Goal: Information Seeking & Learning: Find specific fact

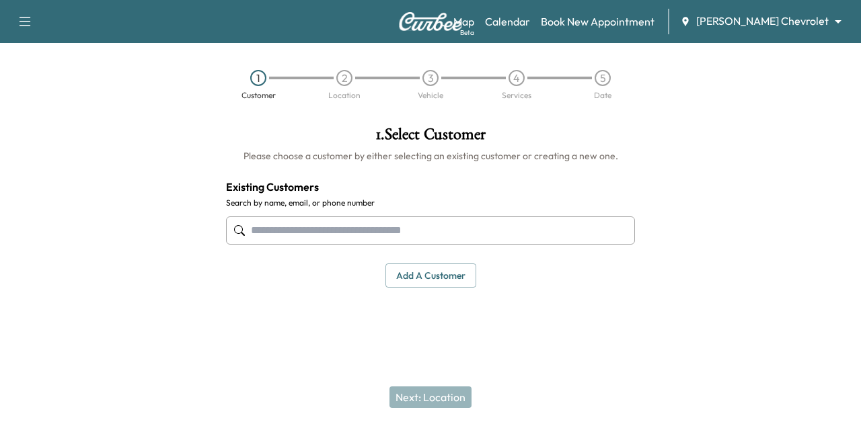
click at [563, 38] on div "Support Log Out Map Beta Calendar Book New Appointment [PERSON_NAME] Chevrolet …" at bounding box center [430, 21] width 861 height 43
click at [530, 18] on link "Calendar" at bounding box center [507, 21] width 45 height 16
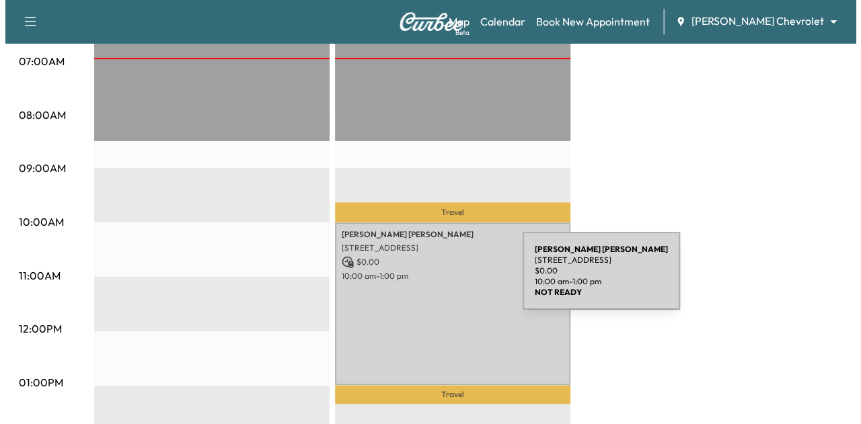
scroll to position [342, 0]
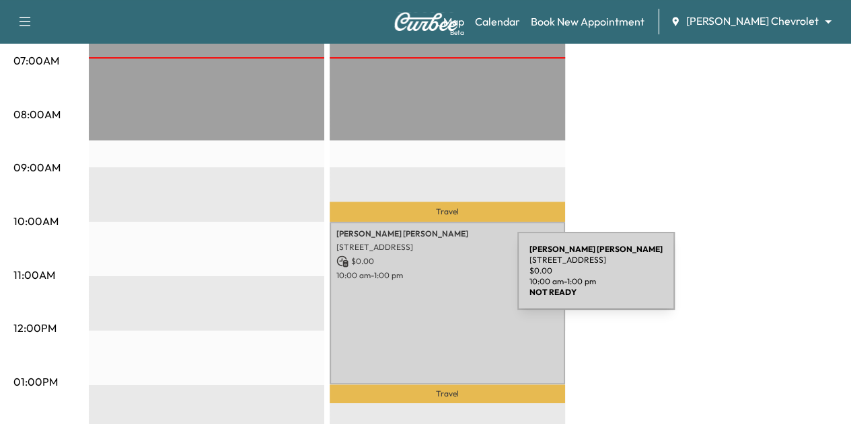
click at [416, 279] on div "[PERSON_NAME] [STREET_ADDRESS] $ 0.00 10:00 am - 1:00 pm" at bounding box center [446, 303] width 235 height 163
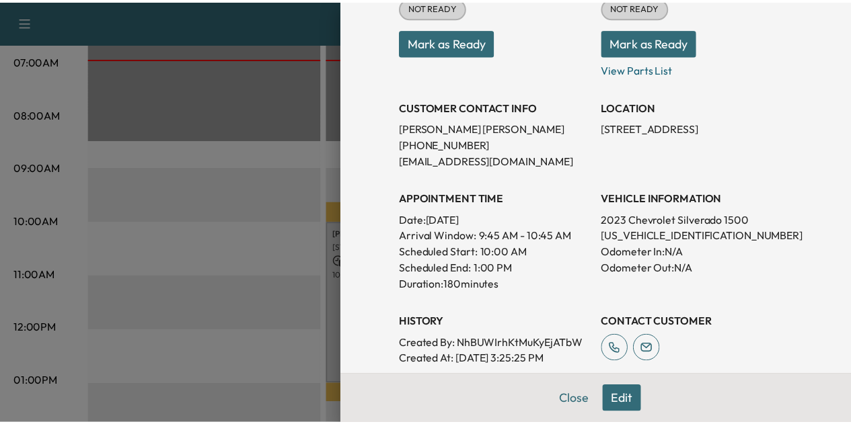
scroll to position [194, 0]
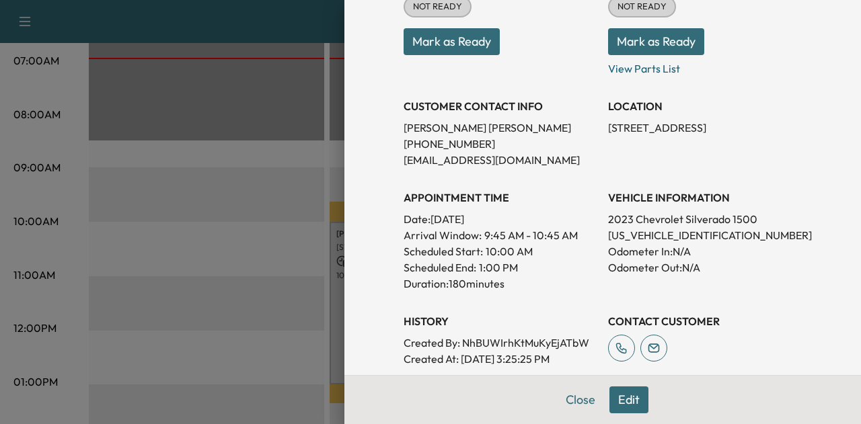
click at [433, 142] on p "[PHONE_NUMBER]" at bounding box center [500, 144] width 194 height 16
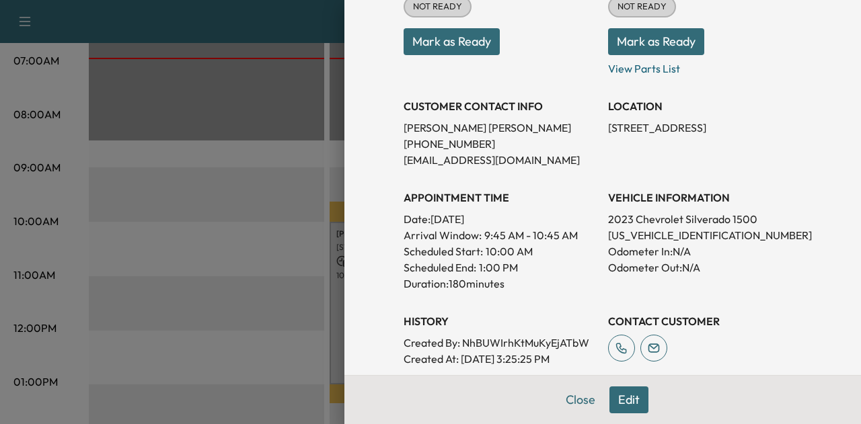
click at [608, 234] on p "[US_VEHICLE_IDENTIFICATION_NUMBER]" at bounding box center [705, 235] width 194 height 16
copy p "[US_VEHICLE_IDENTIFICATION_NUMBER]"
click at [578, 395] on button "Close" at bounding box center [580, 400] width 47 height 27
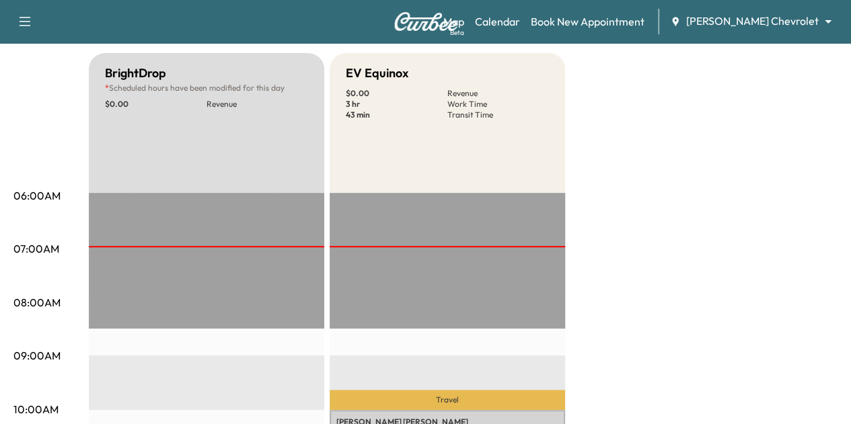
scroll to position [152, 0]
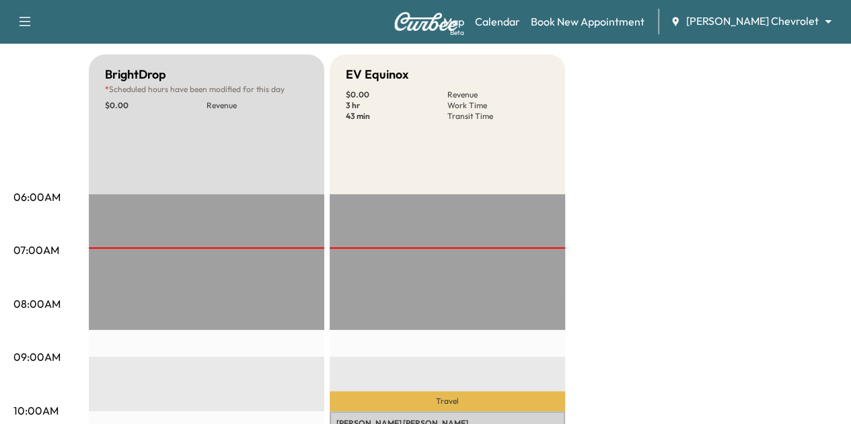
click at [757, 20] on body "Support Log Out Map Beta Calendar Book New Appointment [PERSON_NAME] Chevrolet …" at bounding box center [425, 60] width 851 height 424
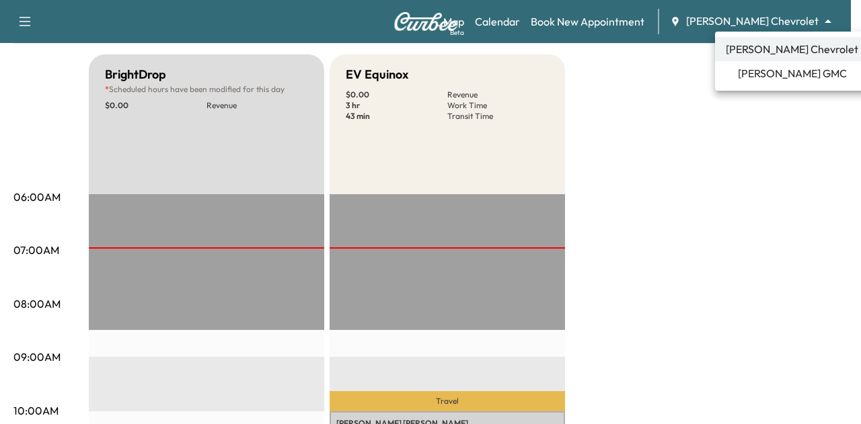
click at [758, 77] on span "[PERSON_NAME] GMC" at bounding box center [792, 73] width 109 height 16
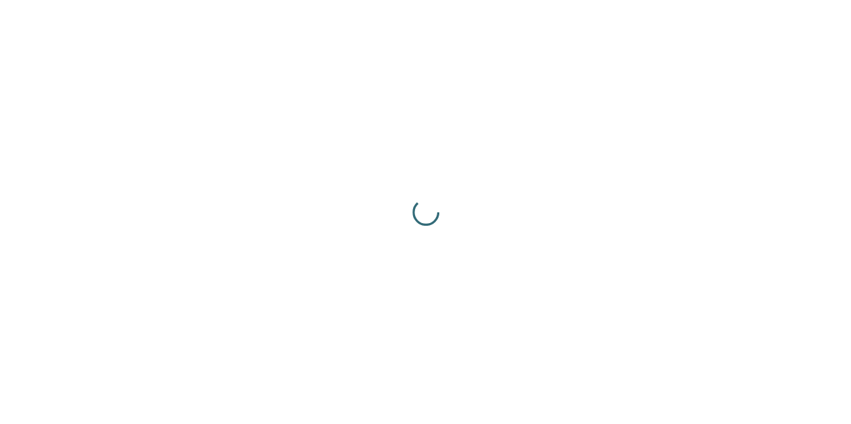
scroll to position [0, 0]
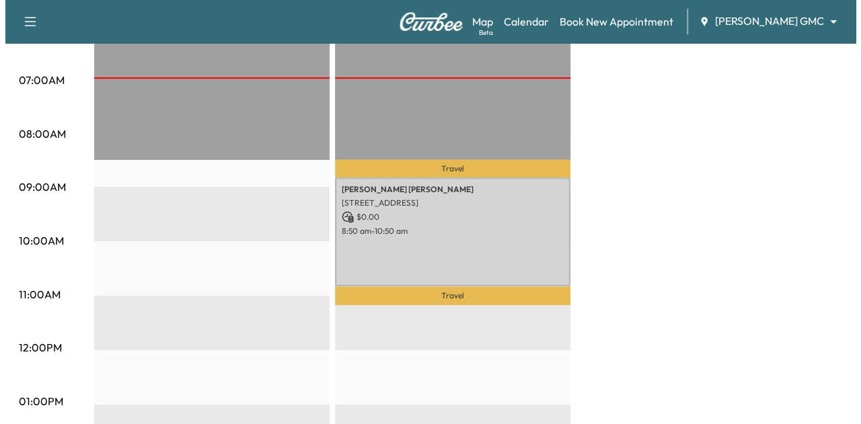
scroll to position [323, 0]
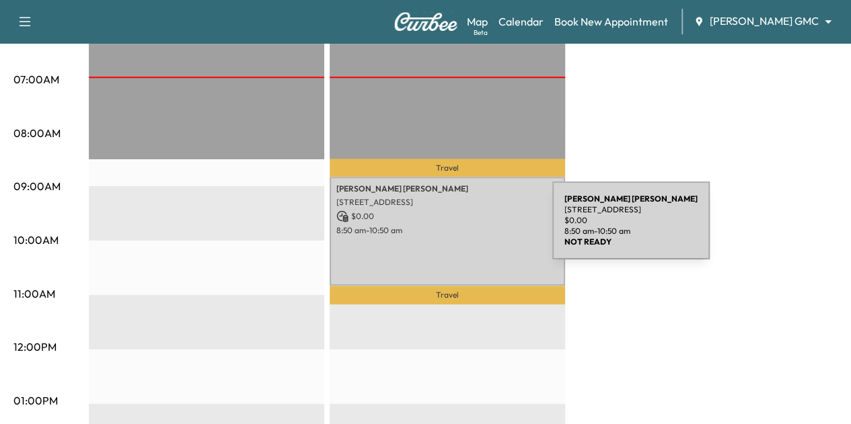
click at [451, 229] on p "8:50 am - 10:50 am" at bounding box center [447, 230] width 222 height 11
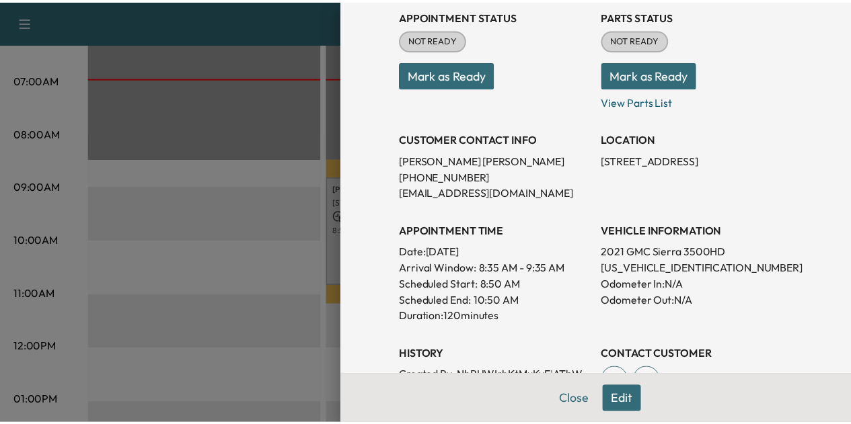
scroll to position [177, 0]
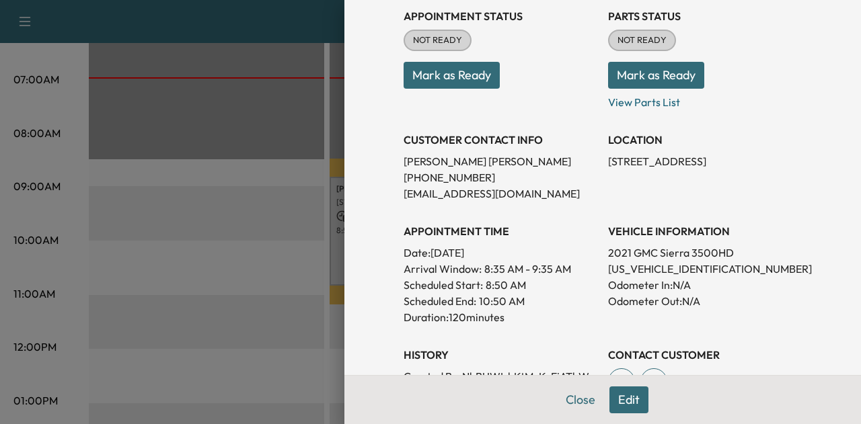
click at [649, 268] on p "[US_VEHICLE_IDENTIFICATION_NUMBER]" at bounding box center [705, 269] width 194 height 16
copy p "[US_VEHICLE_IDENTIFICATION_NUMBER]"
click at [568, 399] on button "Close" at bounding box center [580, 400] width 47 height 27
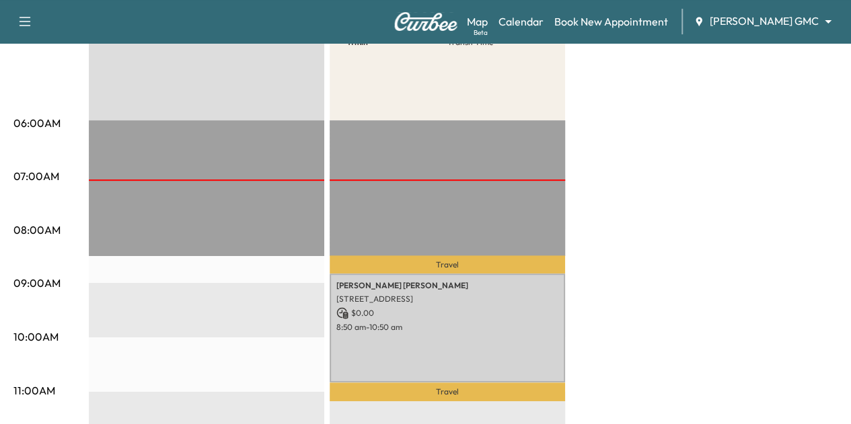
scroll to position [0, 0]
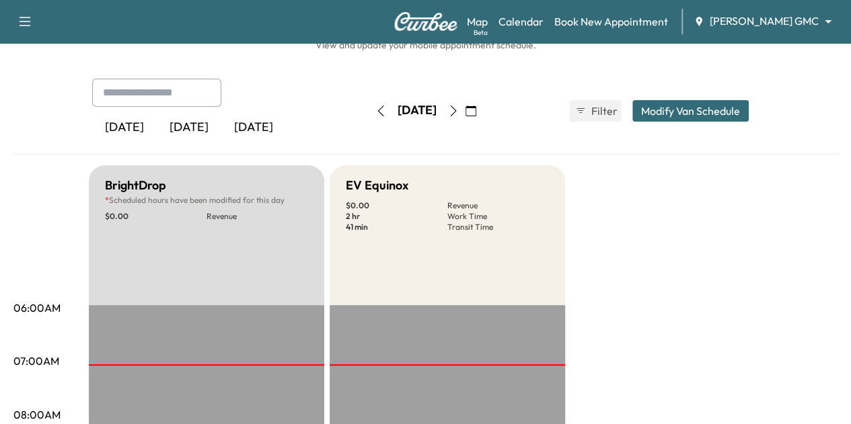
click at [459, 112] on icon "button" at bounding box center [453, 111] width 11 height 11
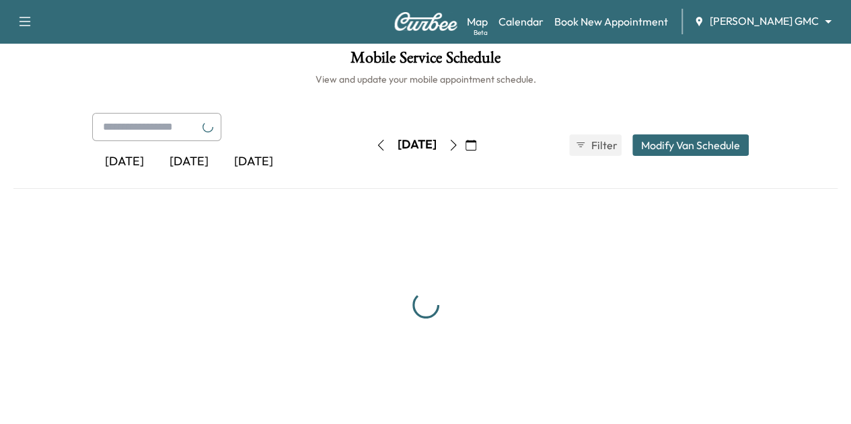
scroll to position [41, 0]
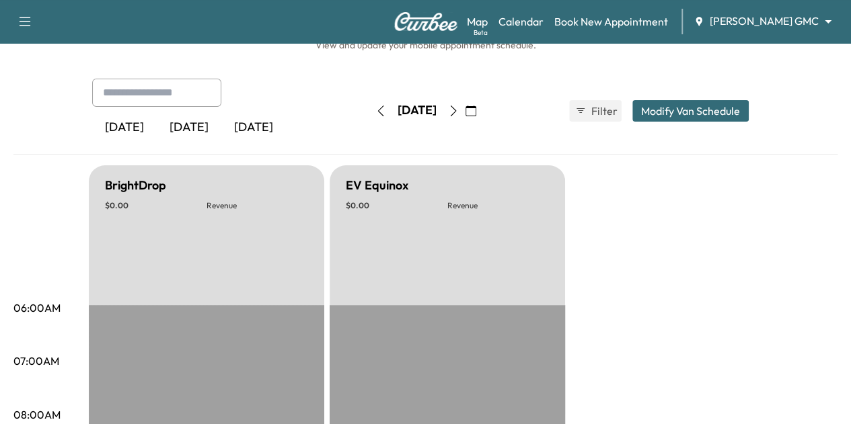
click at [375, 111] on icon "button" at bounding box center [380, 111] width 11 height 11
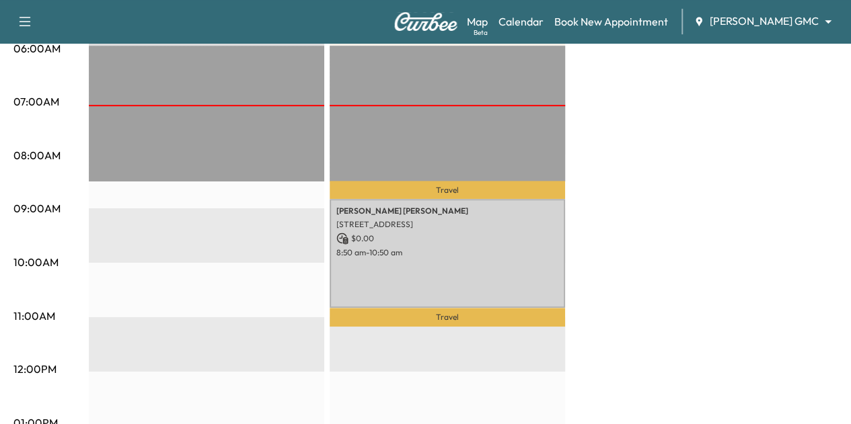
scroll to position [300, 0]
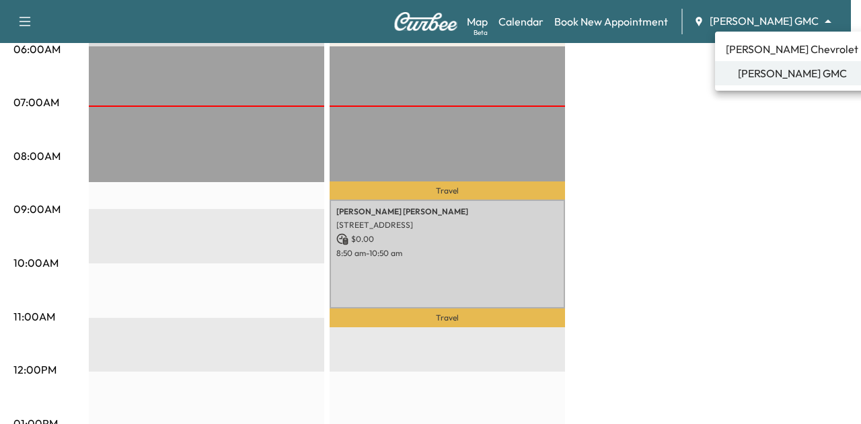
click at [804, 56] on span "[PERSON_NAME] Chevrolet" at bounding box center [792, 49] width 132 height 16
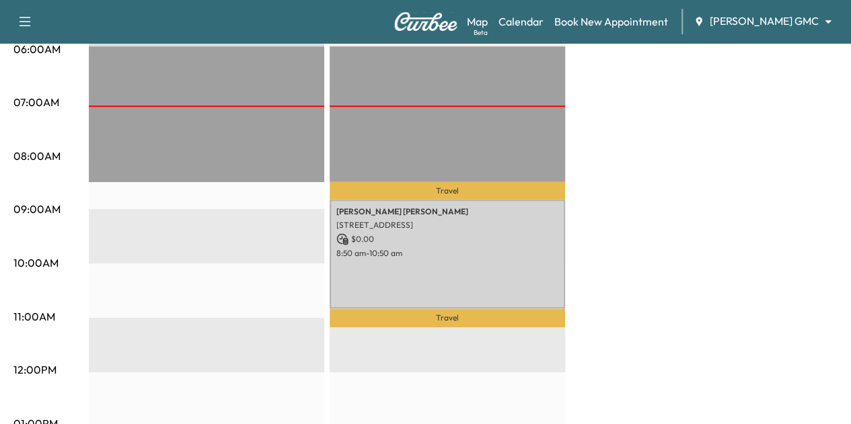
scroll to position [0, 0]
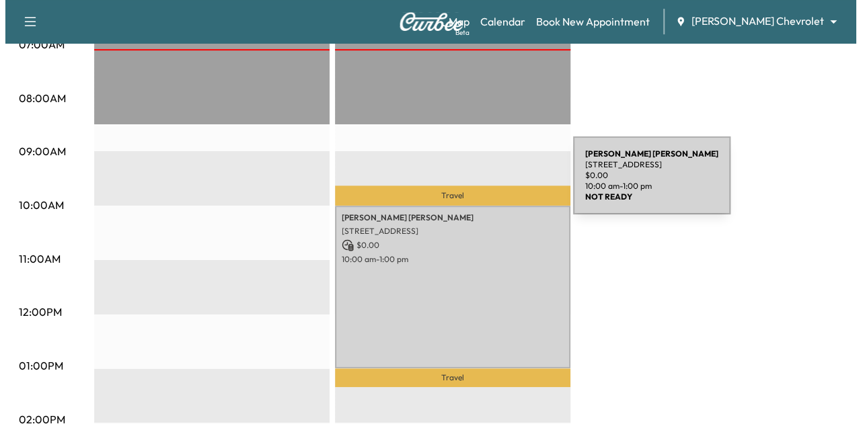
scroll to position [357, 0]
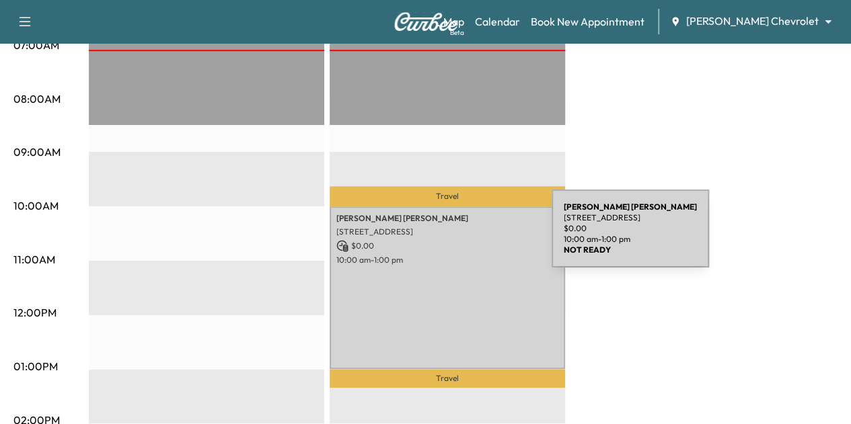
click at [451, 240] on p "$ 0.00" at bounding box center [447, 246] width 222 height 12
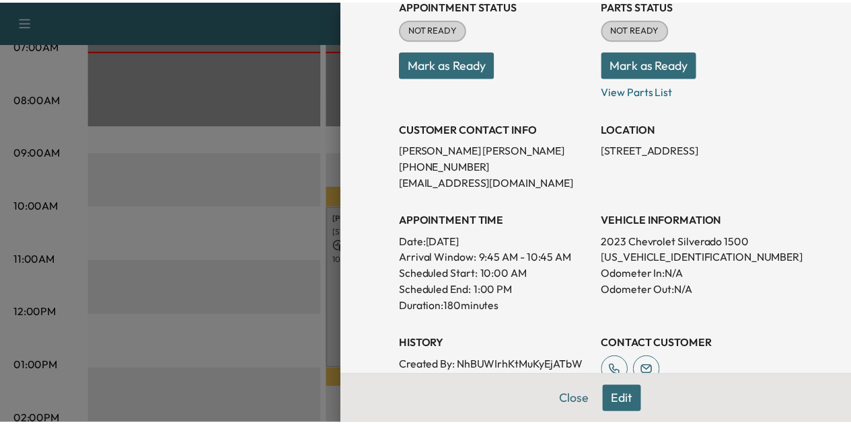
scroll to position [145, 0]
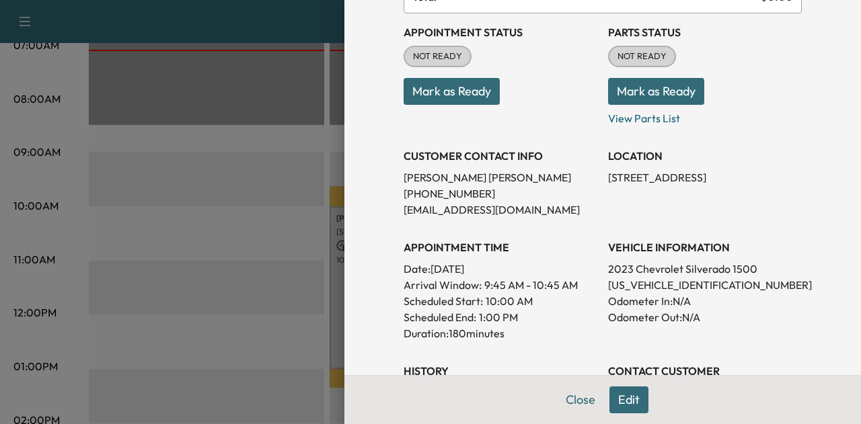
click at [564, 401] on button "Close" at bounding box center [580, 400] width 47 height 27
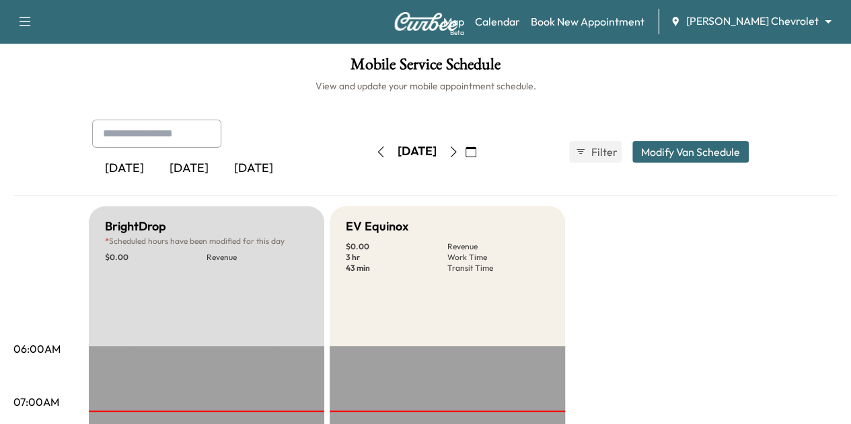
scroll to position [0, 0]
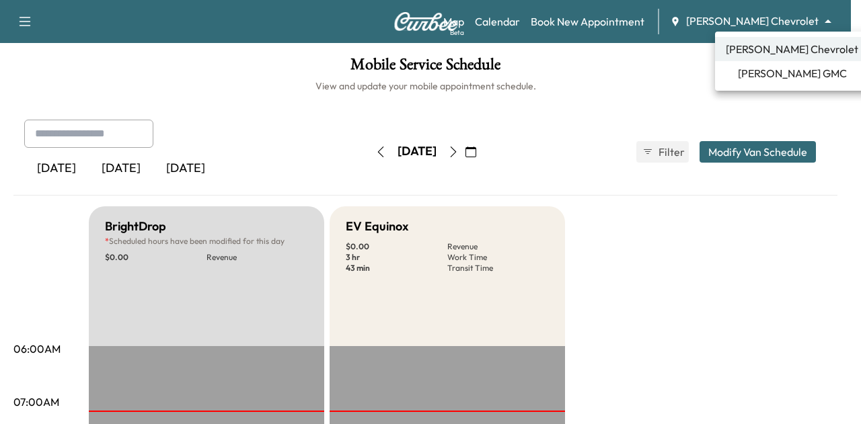
click at [792, 17] on body "Support Log Out Map Beta Calendar Book New Appointment [PERSON_NAME] Chevrolet …" at bounding box center [430, 212] width 861 height 424
click at [758, 69] on span "[PERSON_NAME] GMC" at bounding box center [792, 73] width 109 height 16
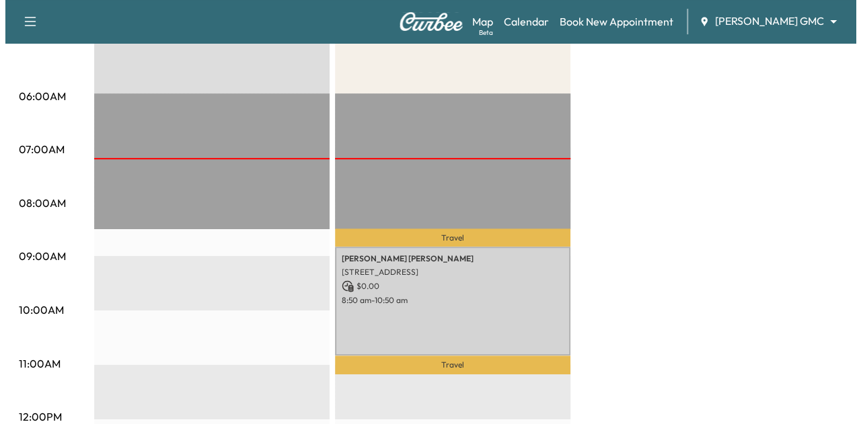
scroll to position [403, 0]
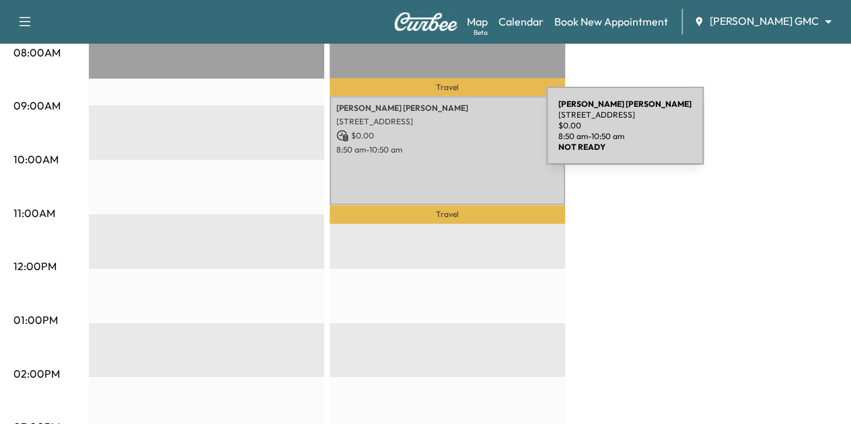
click at [445, 135] on p "$ 0.00" at bounding box center [447, 136] width 222 height 12
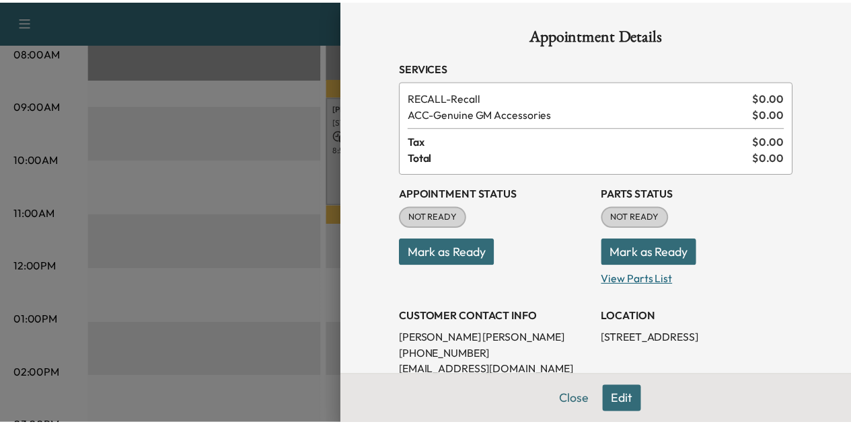
scroll to position [67, 0]
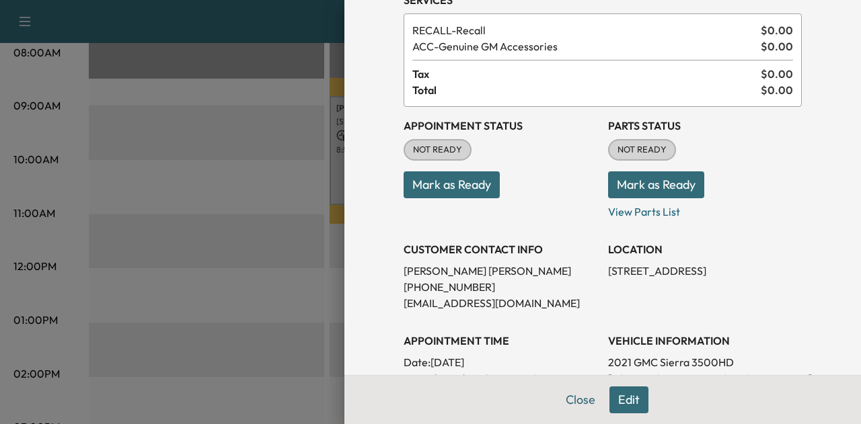
click at [664, 270] on p "[STREET_ADDRESS]" at bounding box center [705, 271] width 194 height 16
click at [663, 270] on p "[STREET_ADDRESS]" at bounding box center [705, 271] width 194 height 16
copy p "[STREET_ADDRESS]"
click at [568, 399] on button "Close" at bounding box center [580, 400] width 47 height 27
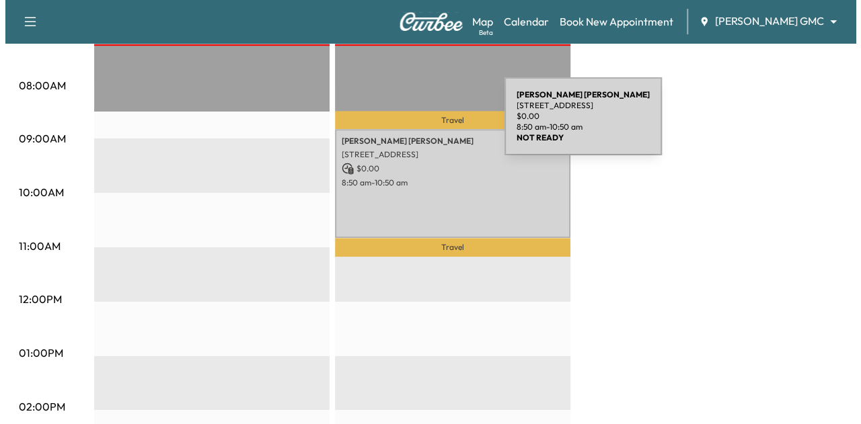
scroll to position [403, 0]
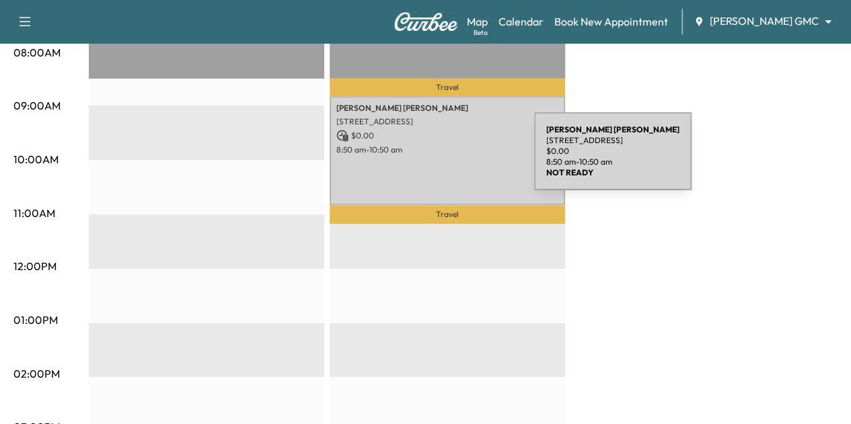
click at [434, 158] on div "[PERSON_NAME] [STREET_ADDRESS] $ 0.00 8:50 am - 10:50 am" at bounding box center [446, 150] width 235 height 109
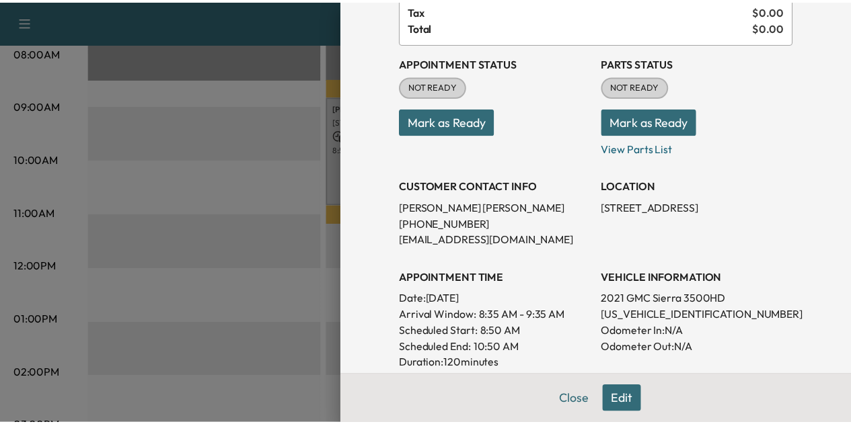
scroll to position [202, 0]
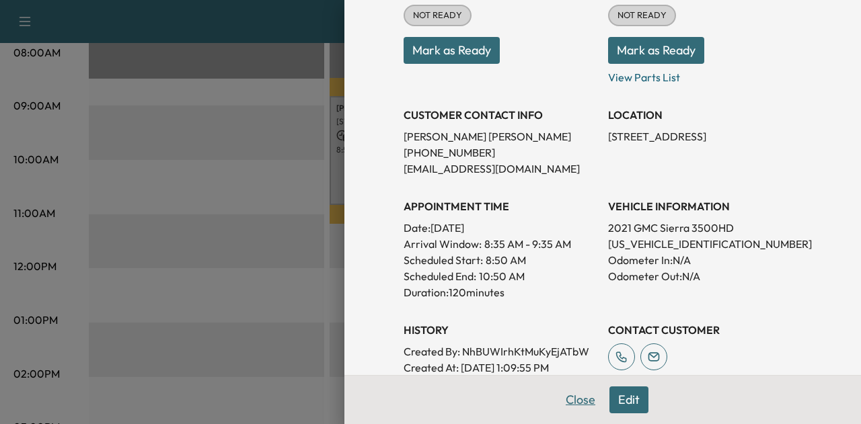
click at [570, 399] on button "Close" at bounding box center [580, 400] width 47 height 27
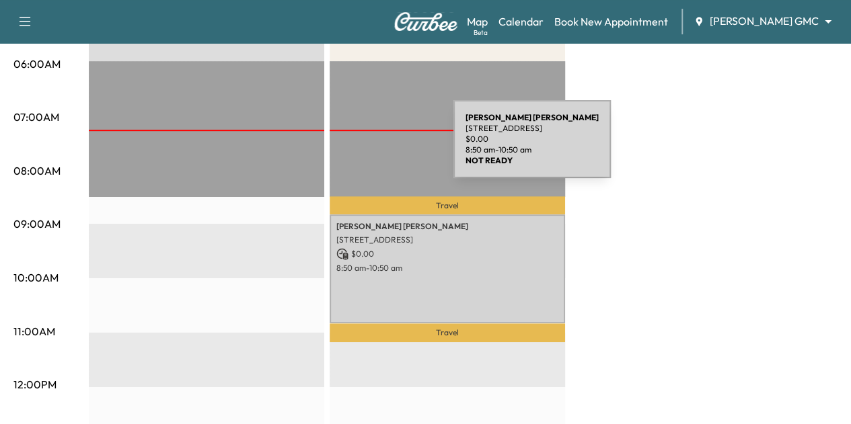
scroll to position [269, 0]
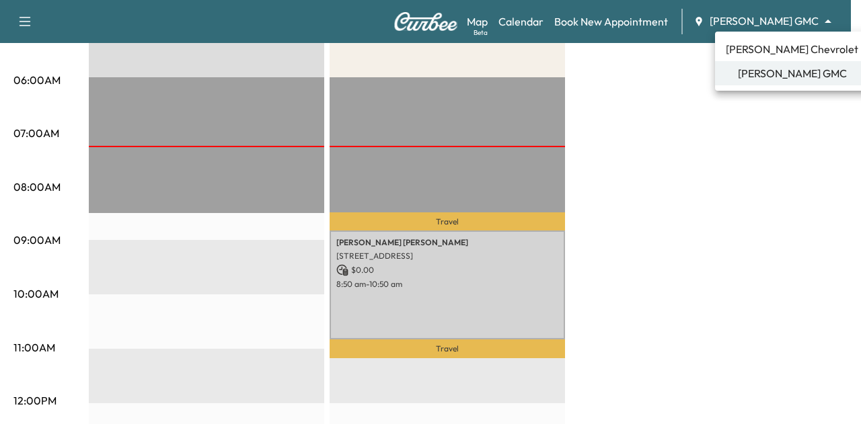
click at [773, 57] on li "[PERSON_NAME] Chevrolet" at bounding box center [792, 49] width 154 height 24
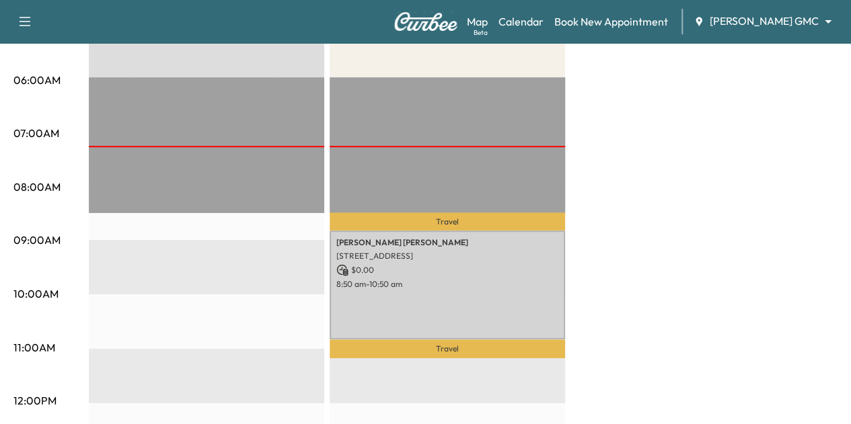
scroll to position [0, 0]
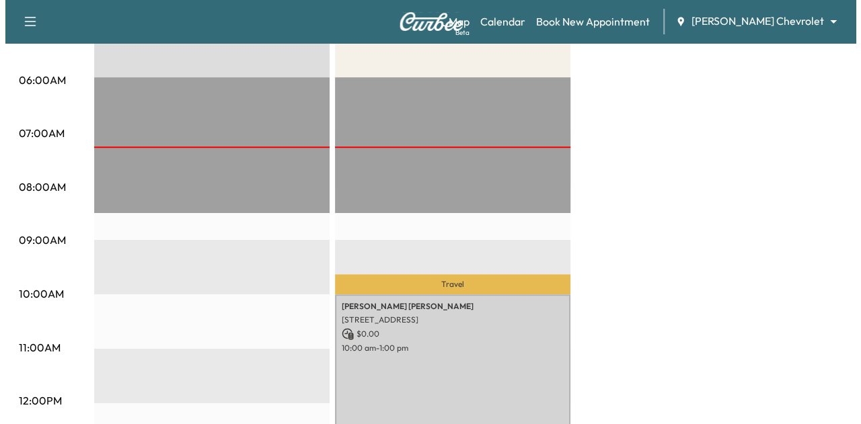
scroll to position [403, 0]
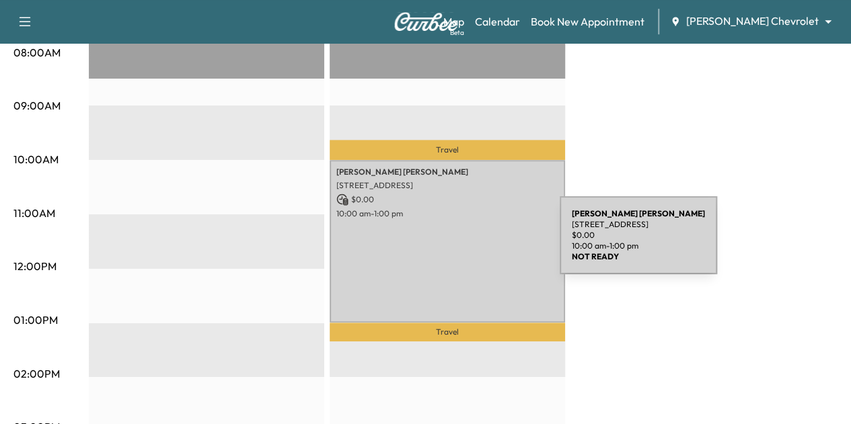
click at [459, 243] on div "[PERSON_NAME] [STREET_ADDRESS] $ 0.00 10:00 am - 1:00 pm" at bounding box center [446, 241] width 235 height 163
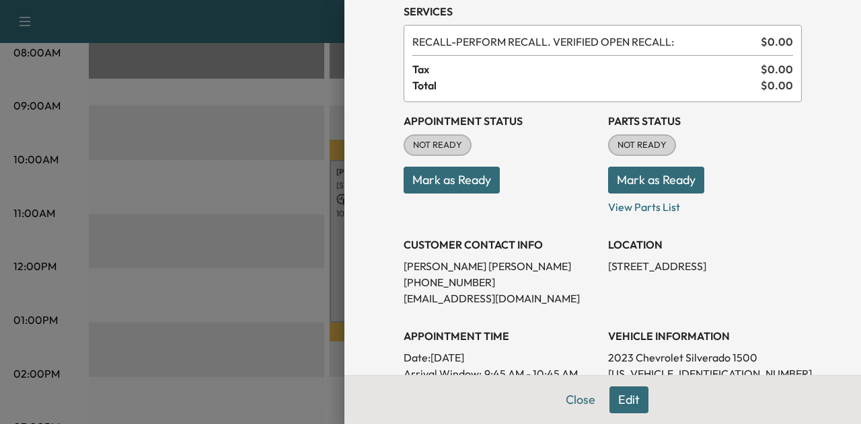
scroll to position [202, 0]
